Goal: Obtain resource: Download file/media

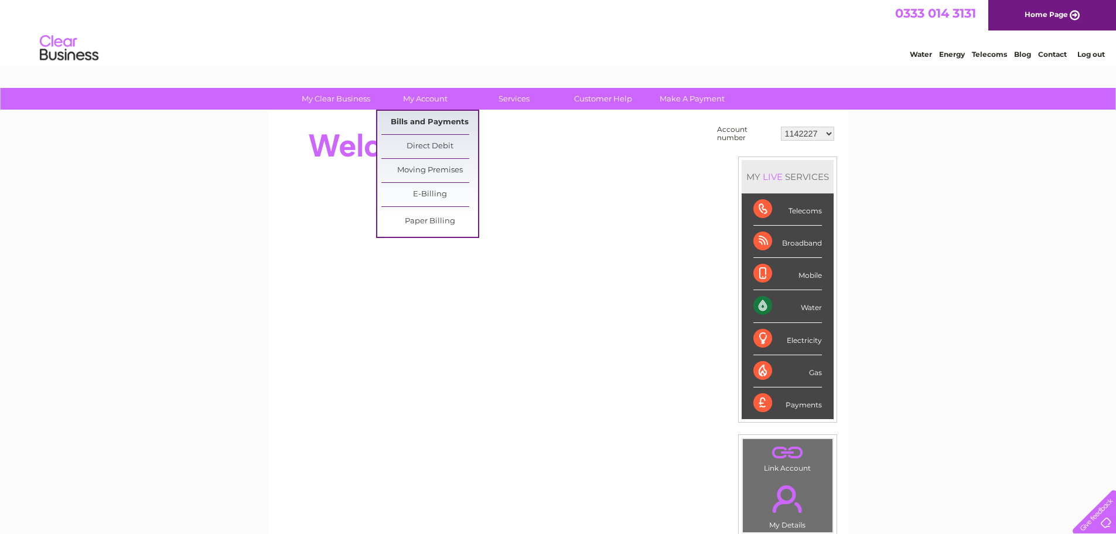
click at [411, 121] on link "Bills and Payments" at bounding box center [429, 122] width 97 height 23
click at [417, 116] on link "Bills and Payments" at bounding box center [429, 122] width 97 height 23
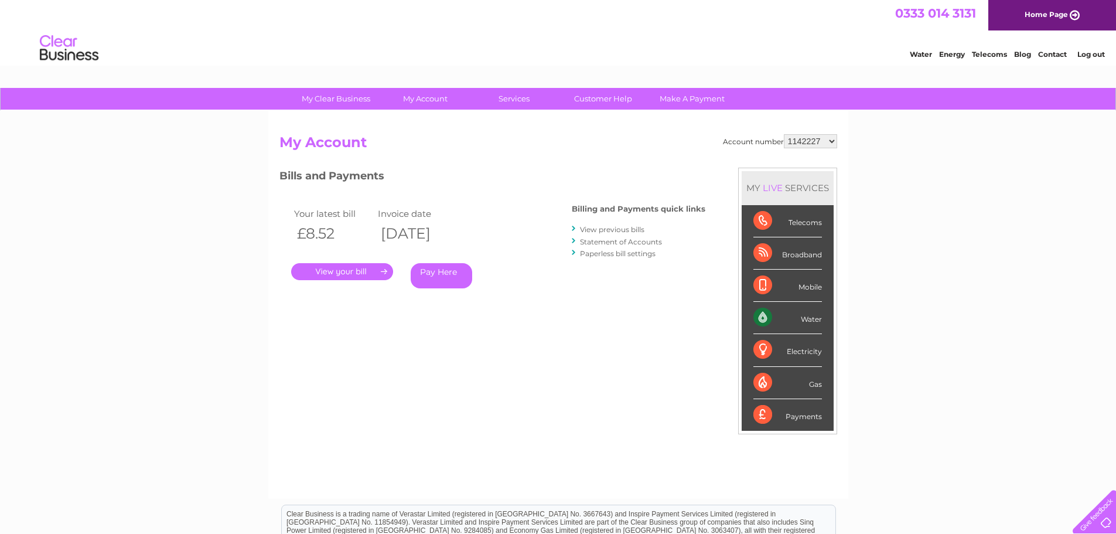
click at [361, 267] on link "." at bounding box center [342, 271] width 102 height 17
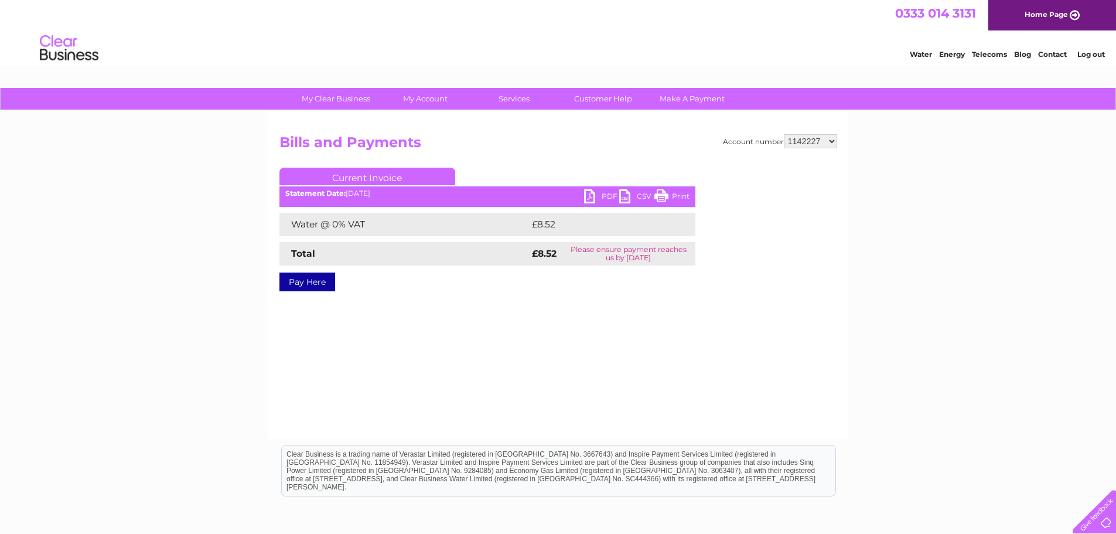
click at [361, 267] on div "Pay Here" at bounding box center [487, 275] width 416 height 21
click at [600, 192] on link "PDF" at bounding box center [601, 197] width 35 height 17
click at [830, 141] on select "1142227 1142236 1142260 30291076" at bounding box center [810, 141] width 53 height 14
select select "1142236"
click at [784, 134] on select "1142227 1142236 1142260 30291076" at bounding box center [810, 141] width 53 height 14
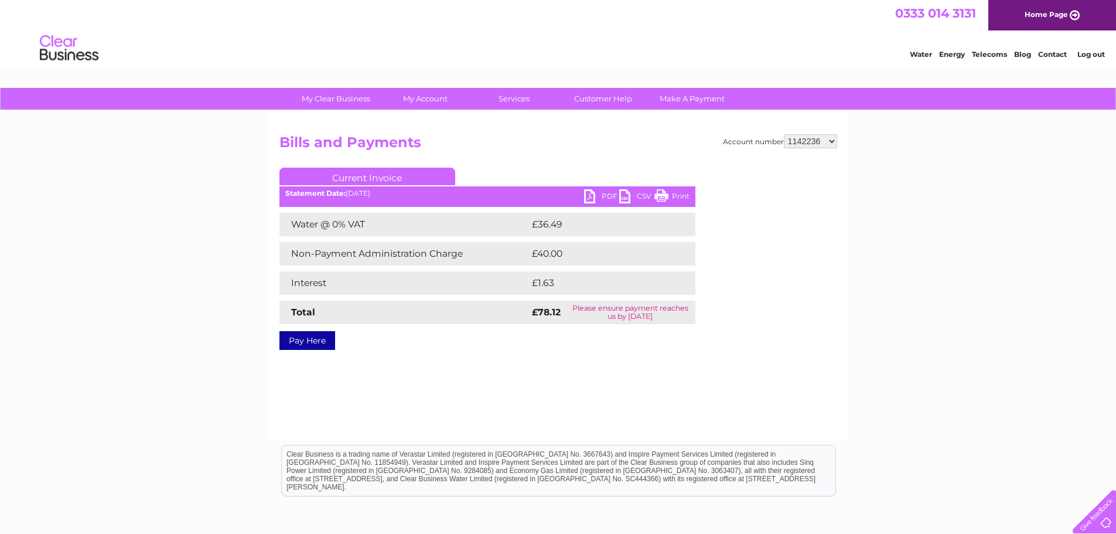
click at [606, 194] on link "PDF" at bounding box center [601, 197] width 35 height 17
click at [832, 142] on select "1142227 1142236 1142260 30291076" at bounding box center [810, 141] width 53 height 14
select select "1142260"
click at [784, 134] on select "1142227 1142236 1142260 30291076" at bounding box center [810, 141] width 53 height 14
click at [596, 191] on link "PDF" at bounding box center [601, 197] width 35 height 17
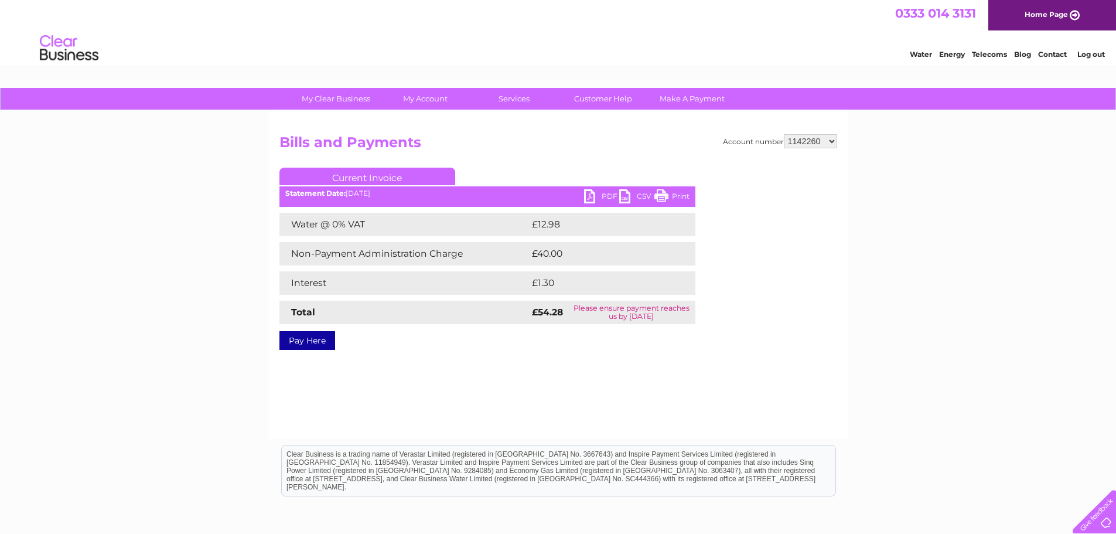
click at [832, 140] on select "1142227 1142236 1142260 30291076" at bounding box center [810, 141] width 53 height 14
select select "30291076"
click at [784, 134] on select "1142227 1142236 1142260 30291076" at bounding box center [810, 141] width 53 height 14
click at [592, 190] on link "PDF" at bounding box center [601, 197] width 35 height 17
click at [927, 280] on div "My Clear Business Login Details My Details My Preferences Link Account My Accou…" at bounding box center [558, 363] width 1116 height 551
